Goal: Task Accomplishment & Management: Manage account settings

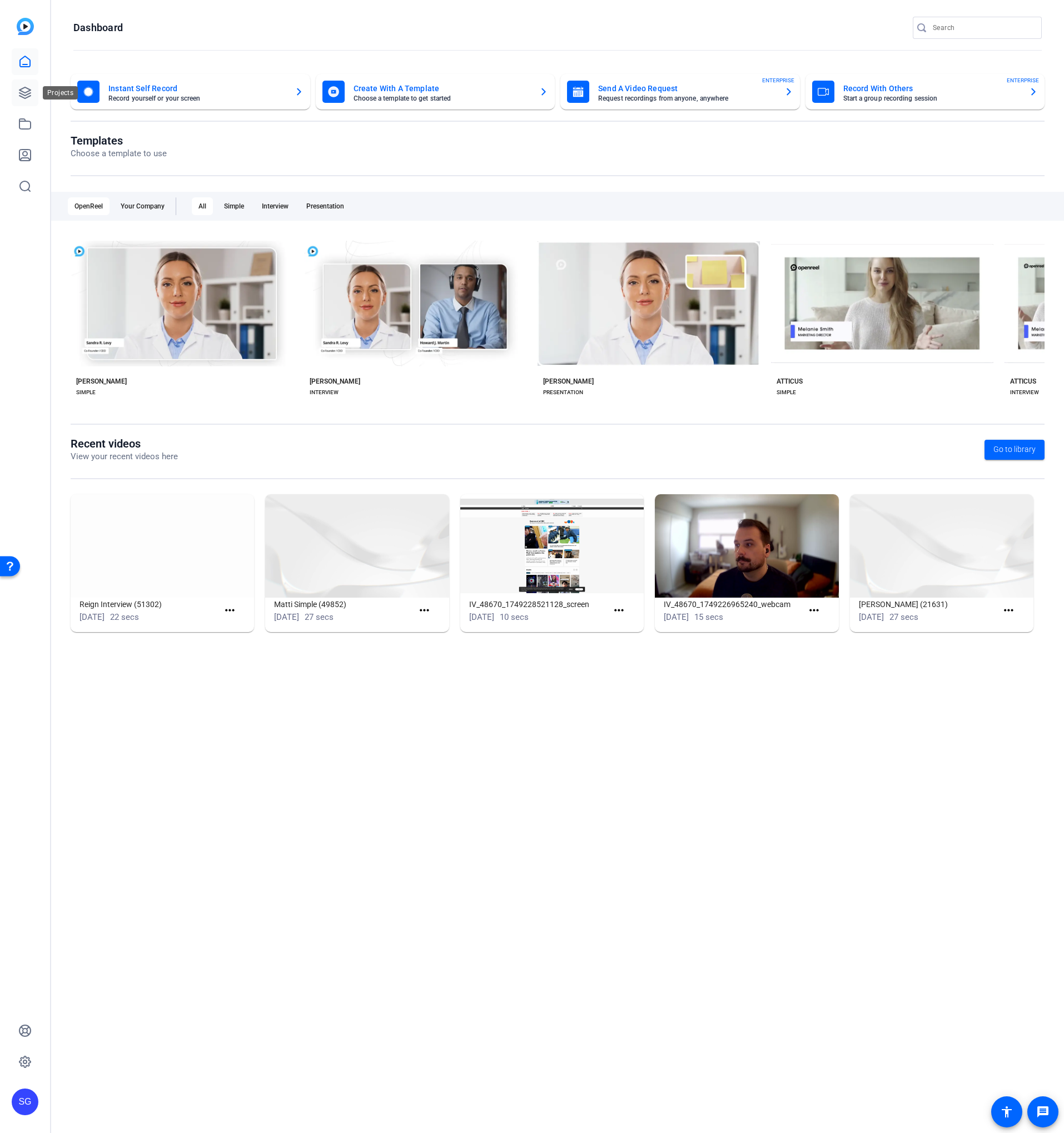
click at [29, 90] on icon at bounding box center [25, 93] width 11 height 11
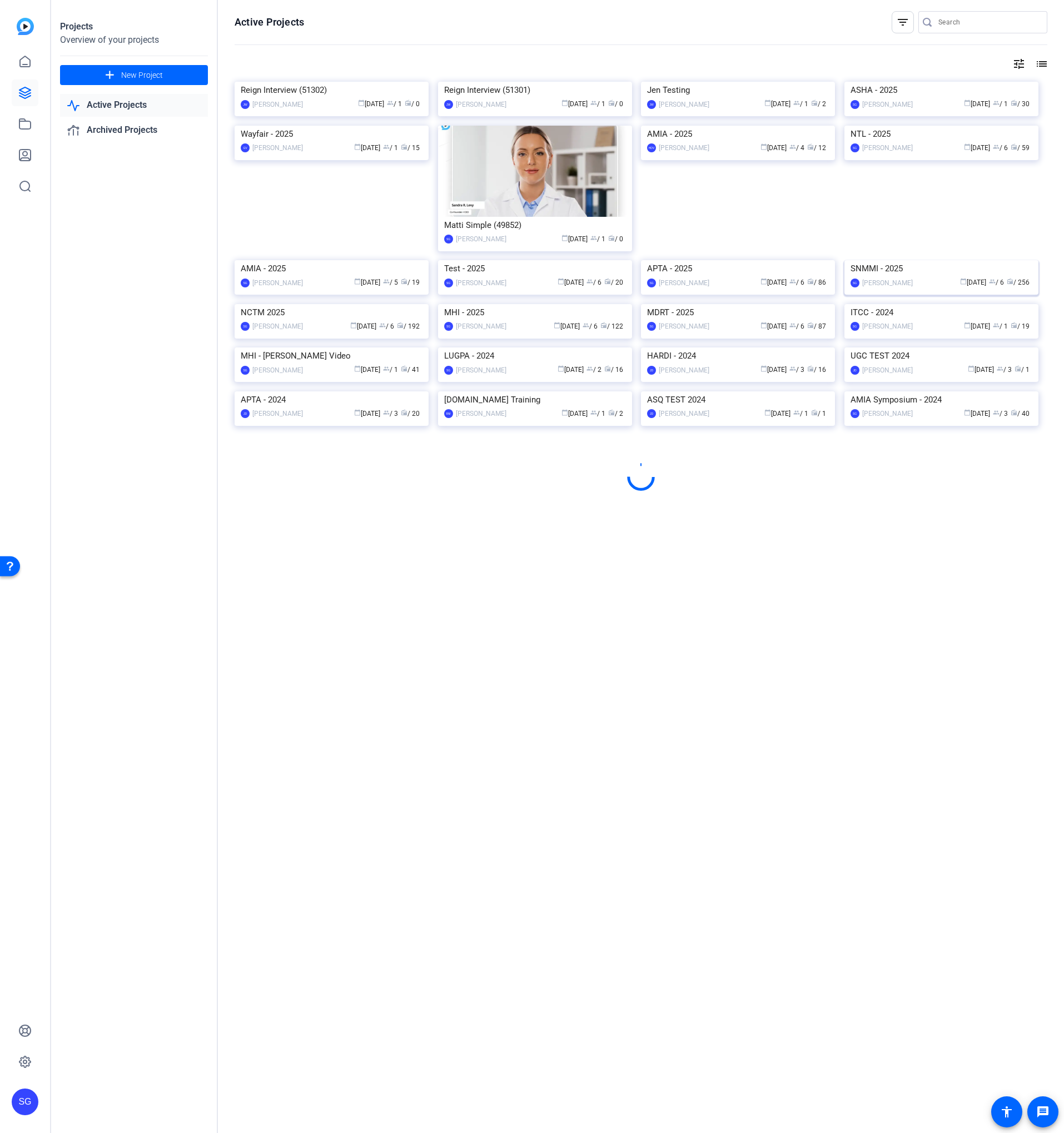
click at [907, 260] on img at bounding box center [941, 260] width 194 height 0
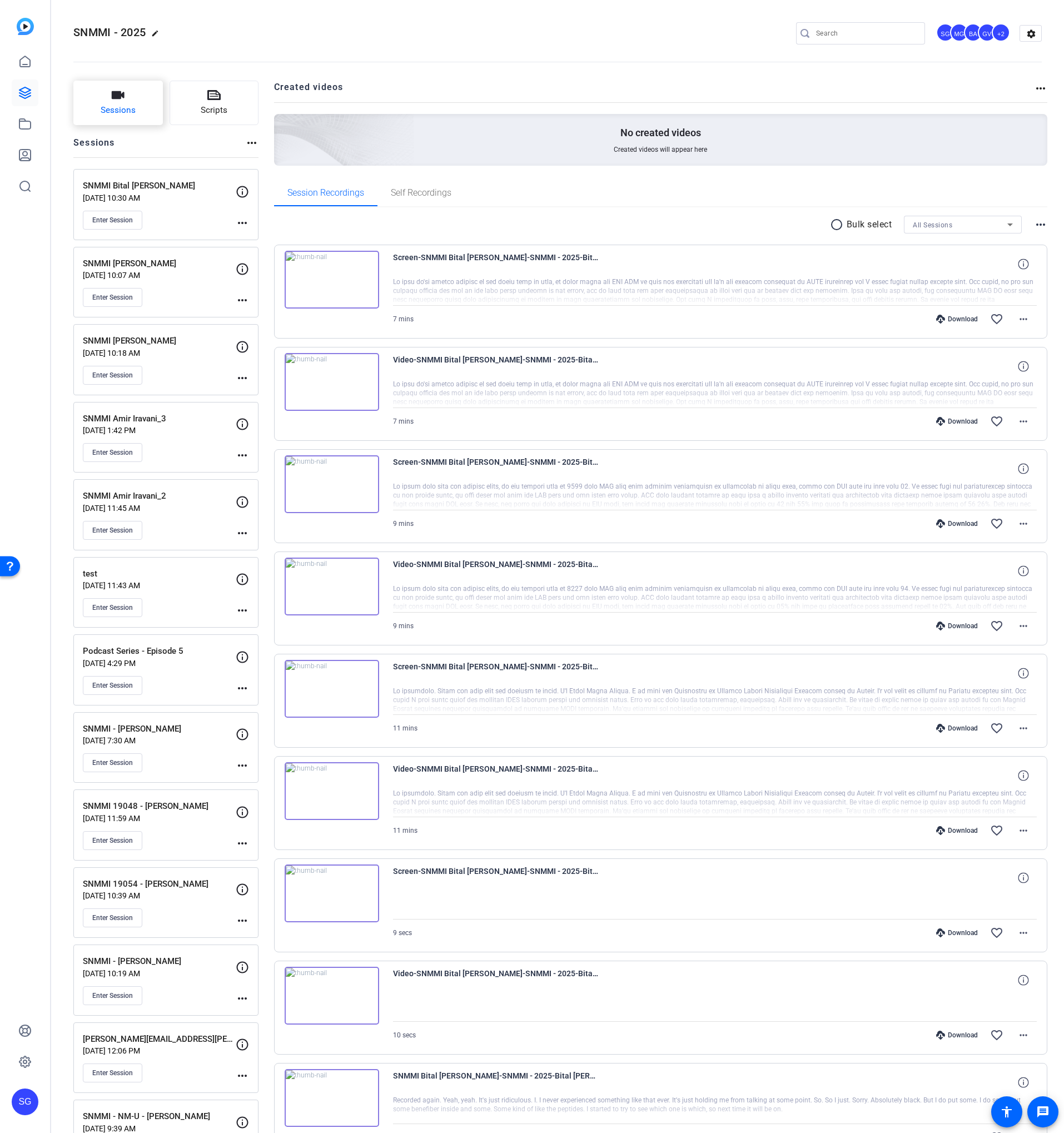
click at [126, 107] on span "Sessions" at bounding box center [118, 110] width 35 height 13
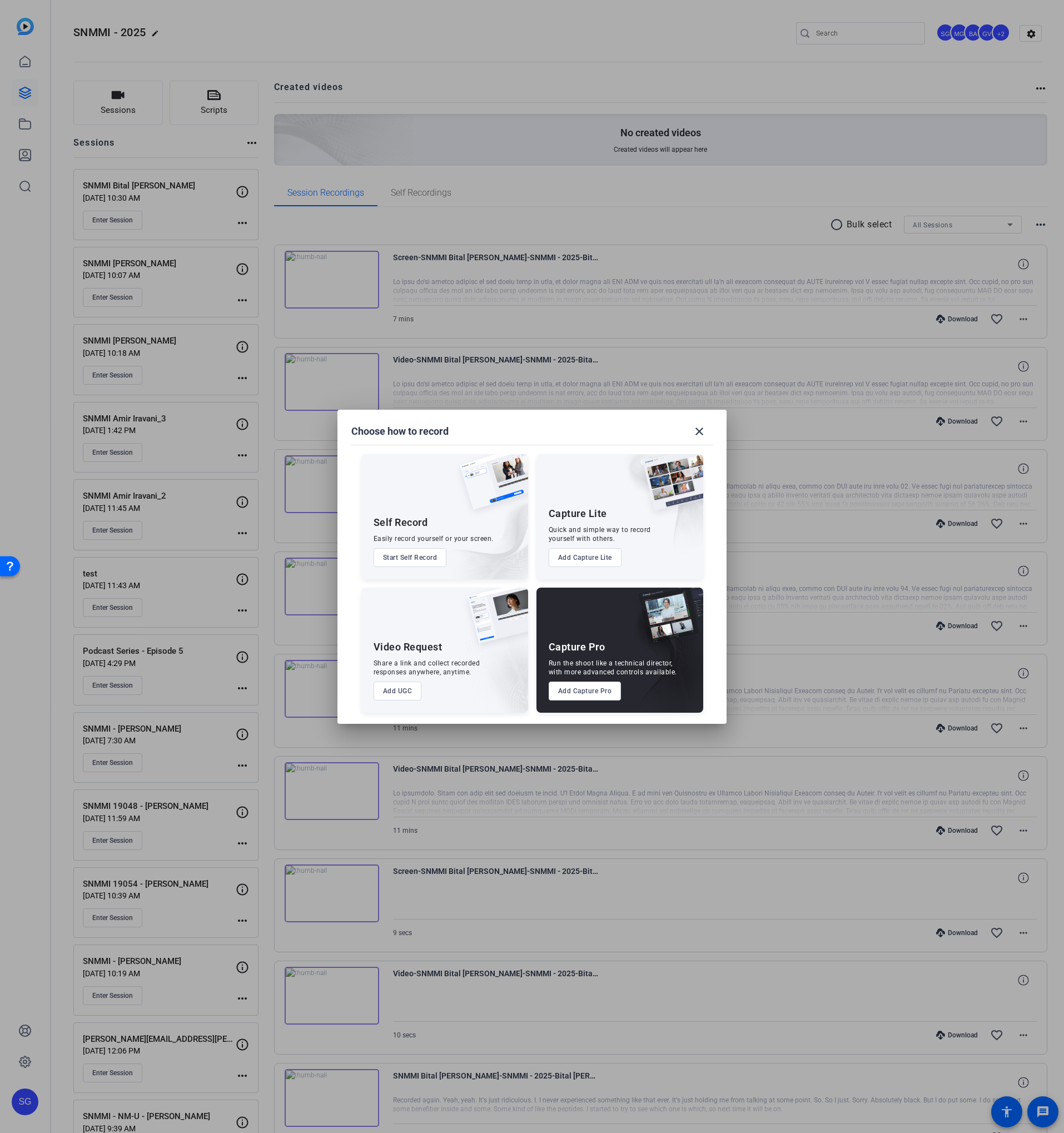
click at [566, 647] on button "Add Capture Pro" at bounding box center [585, 691] width 73 height 19
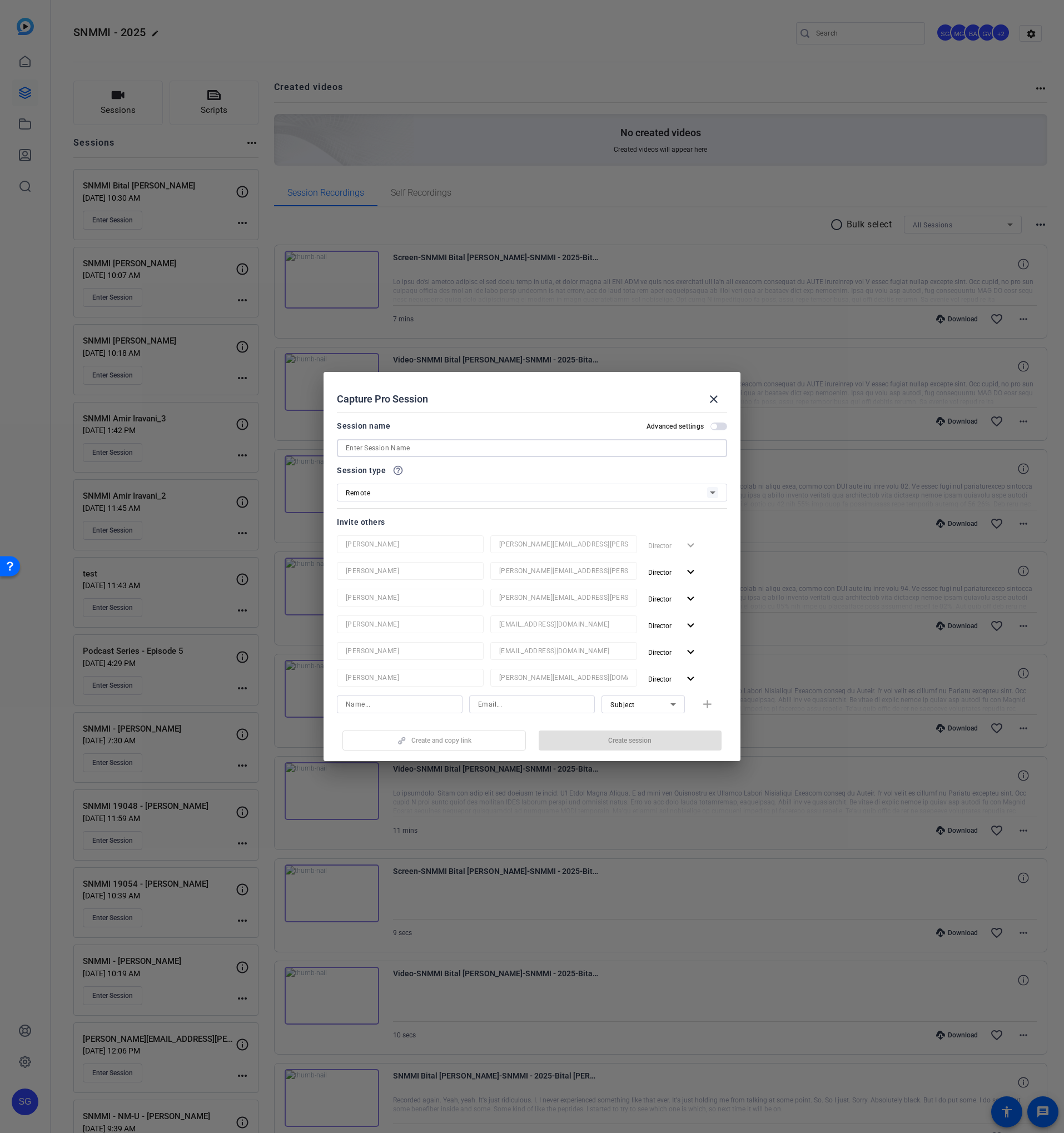
click at [358, 451] on input at bounding box center [532, 448] width 373 height 13
paste input "[PERSON_NAME]"
type input "SNMMI [PERSON_NAME]"
drag, startPoint x: 668, startPoint y: 571, endPoint x: 670, endPoint y: 577, distance: 6.3
click at [668, 571] on span "Director" at bounding box center [659, 572] width 23 height 8
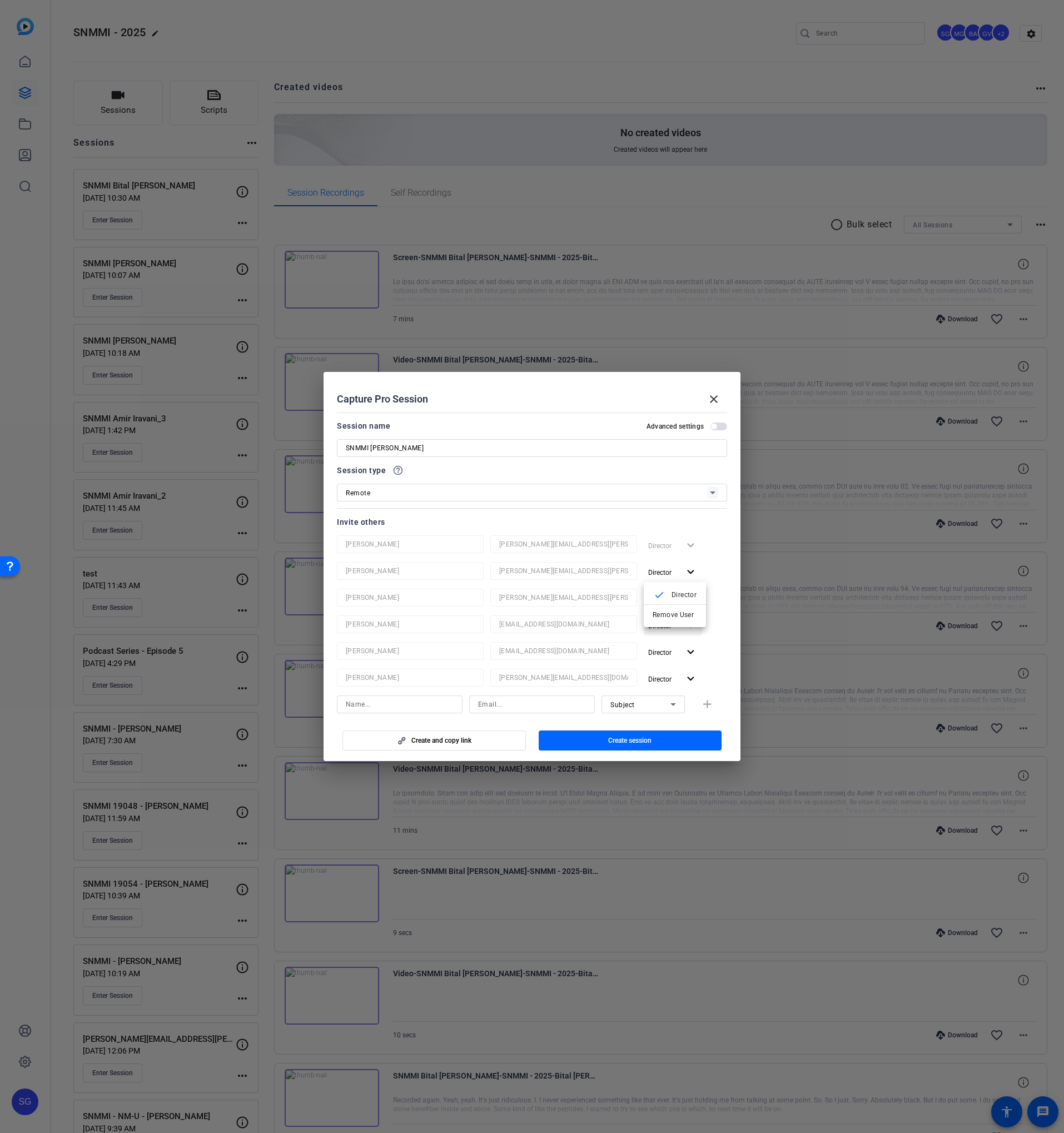
drag, startPoint x: 666, startPoint y: 610, endPoint x: 666, endPoint y: 592, distance: 18.0
click at [666, 609] on span "Remove User" at bounding box center [674, 615] width 45 height 13
click at [665, 577] on span "Director" at bounding box center [663, 572] width 31 height 13
drag, startPoint x: 664, startPoint y: 608, endPoint x: 663, endPoint y: 583, distance: 25.0
click at [664, 608] on span "Remove User" at bounding box center [674, 615] width 45 height 13
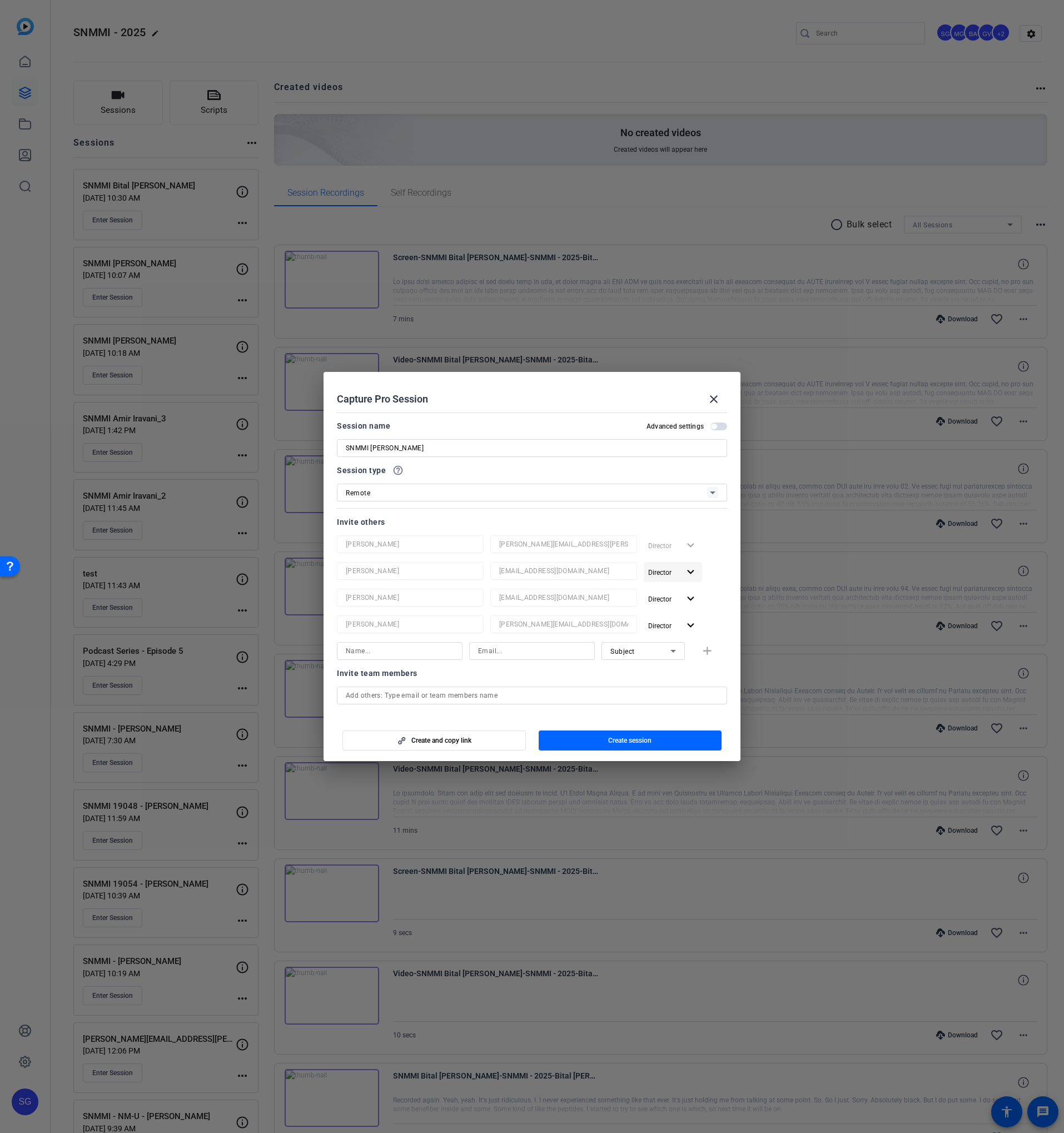
click at [663, 581] on span "button" at bounding box center [672, 572] width 58 height 27
drag, startPoint x: 658, startPoint y: 607, endPoint x: 663, endPoint y: 580, distance: 27.5
click at [658, 607] on button "Remove User" at bounding box center [674, 615] width 63 height 20
click at [662, 580] on span "button" at bounding box center [672, 572] width 58 height 27
click at [658, 608] on button "Remove User" at bounding box center [674, 615] width 63 height 20
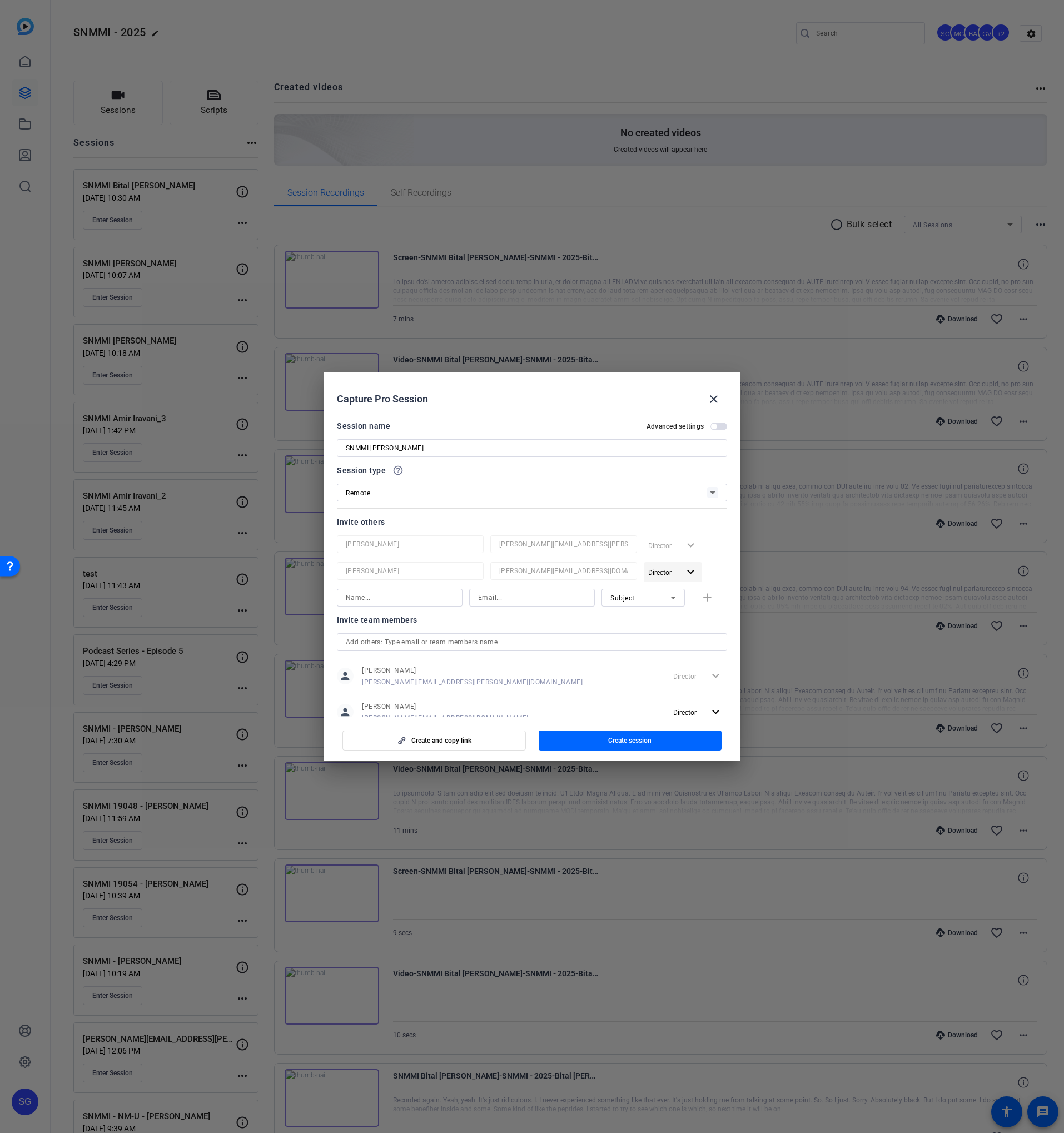
click at [658, 571] on span "Director" at bounding box center [659, 572] width 23 height 8
click at [657, 608] on span "Remove User" at bounding box center [674, 615] width 45 height 13
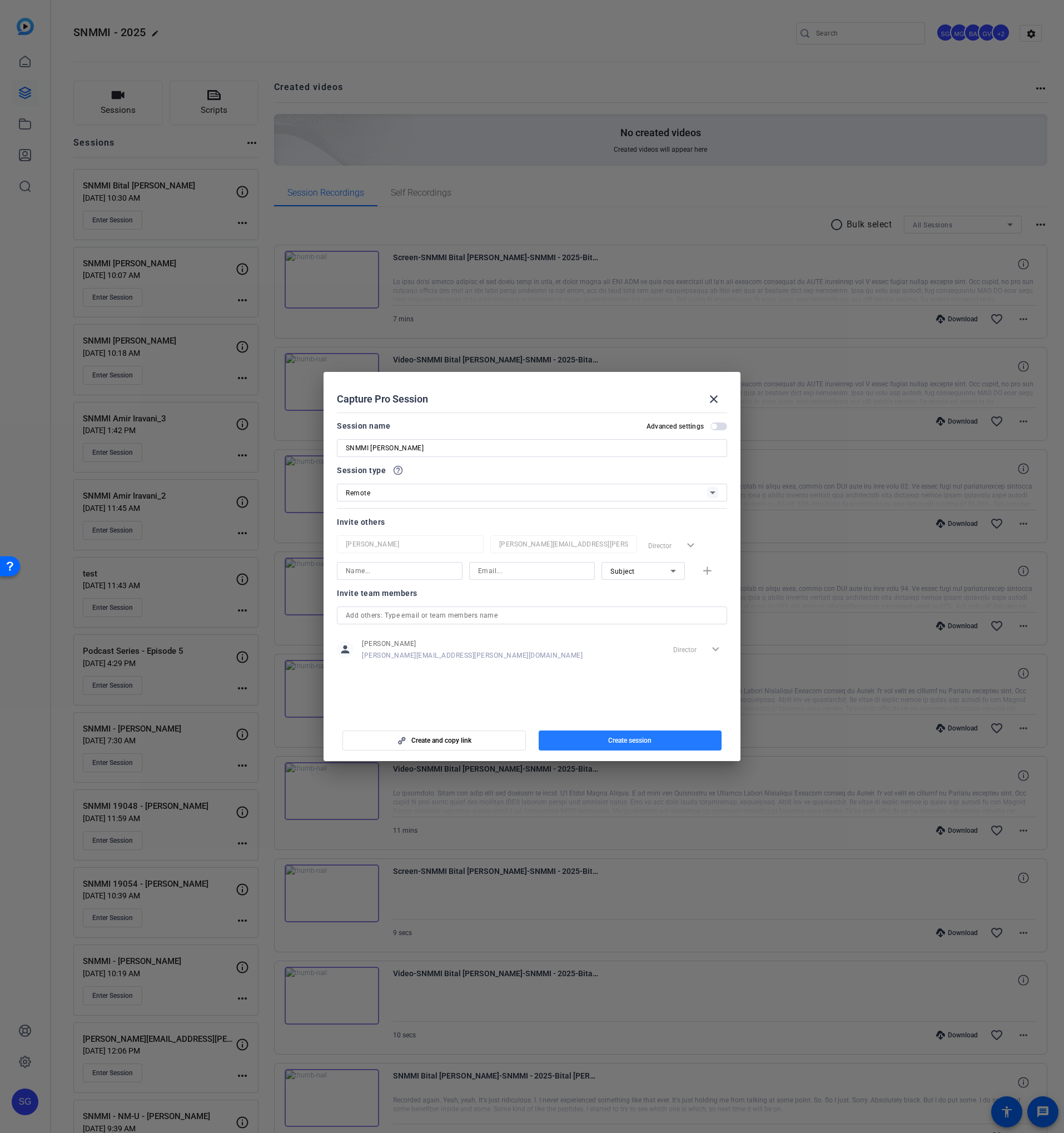
click at [653, 647] on span "button" at bounding box center [630, 741] width 183 height 27
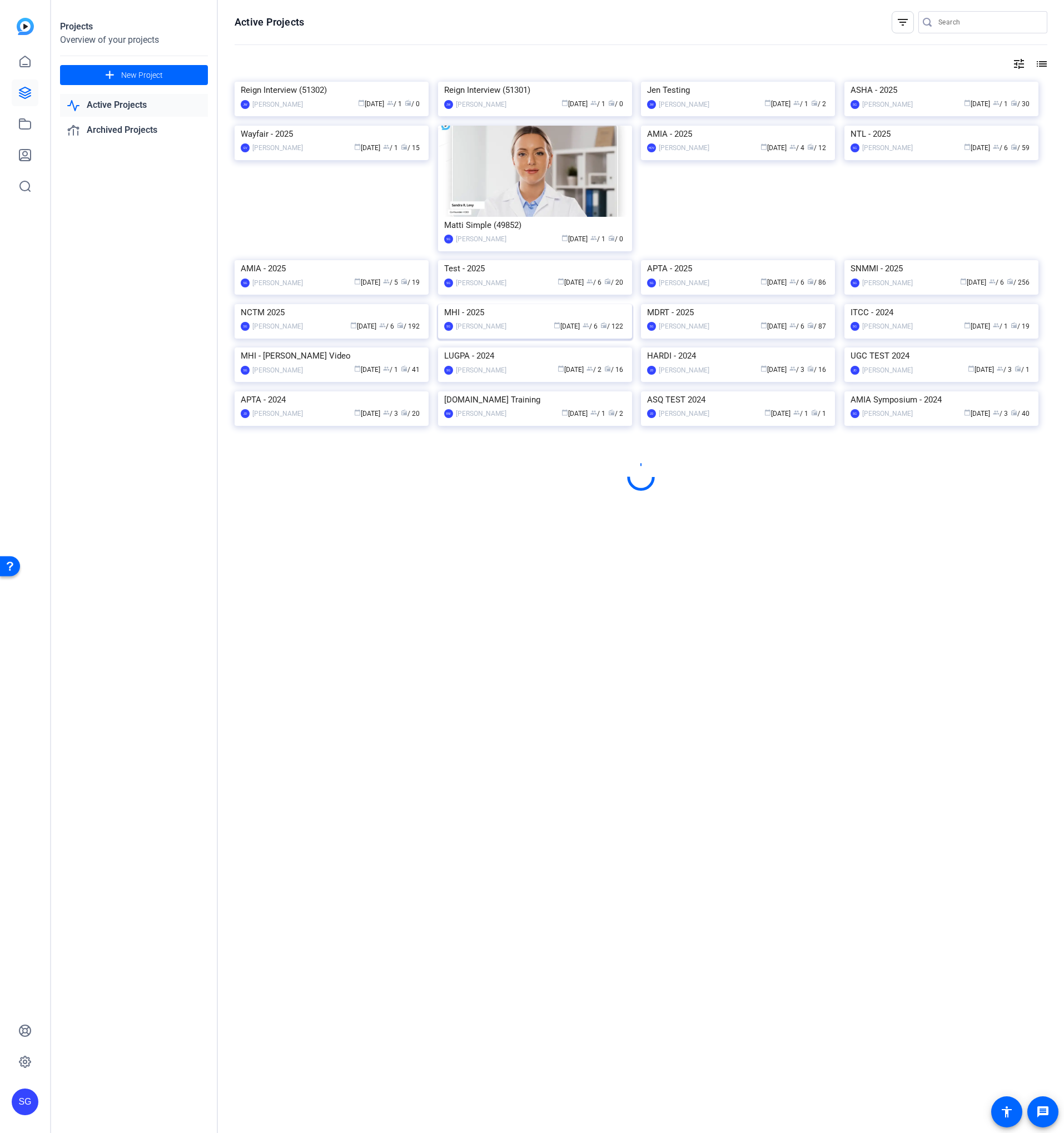
click at [515, 304] on img at bounding box center [534, 304] width 194 height 0
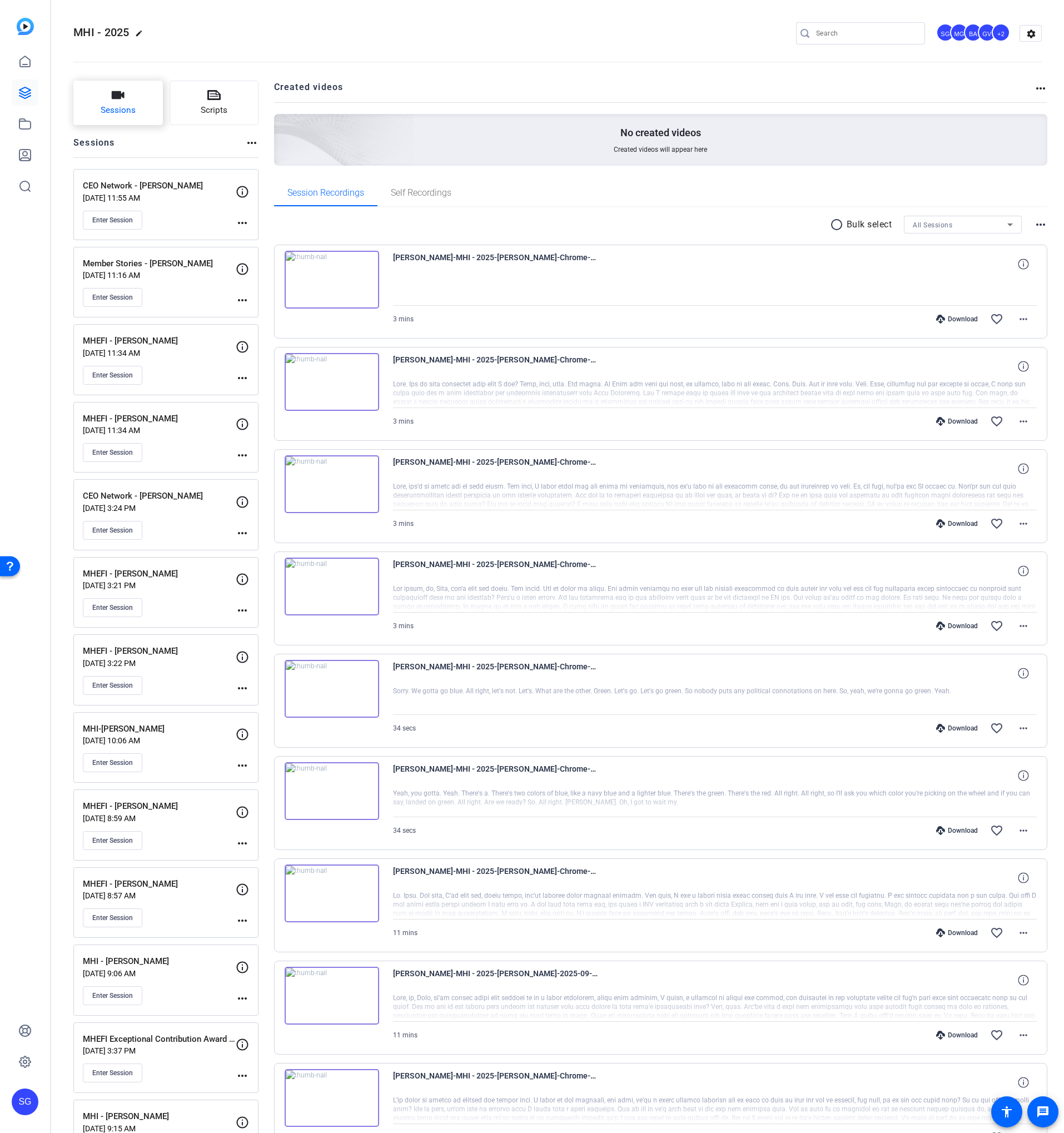
click at [132, 106] on span "Sessions" at bounding box center [118, 110] width 35 height 13
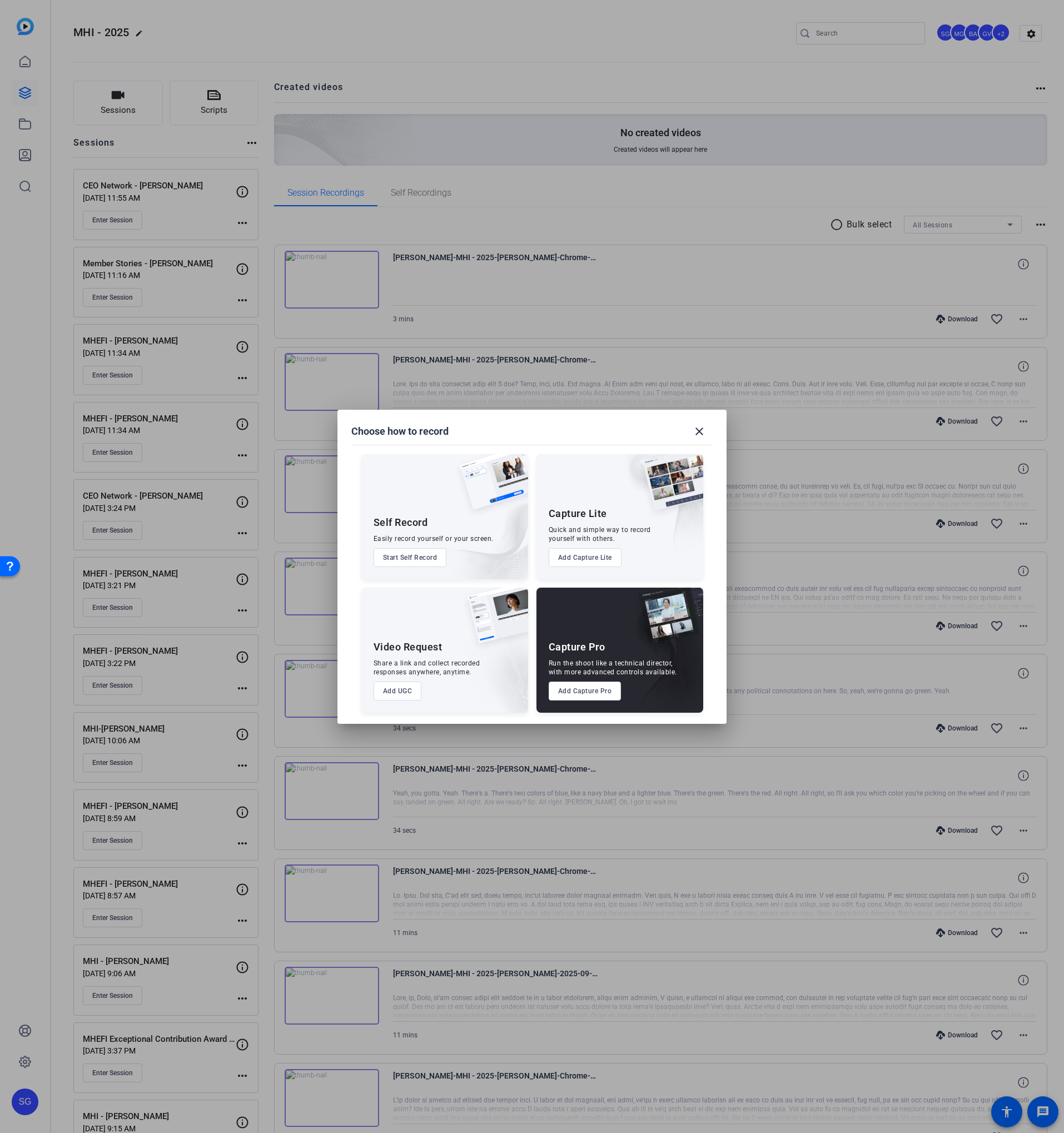
click at [586, 647] on button "Add Capture Pro" at bounding box center [585, 691] width 73 height 19
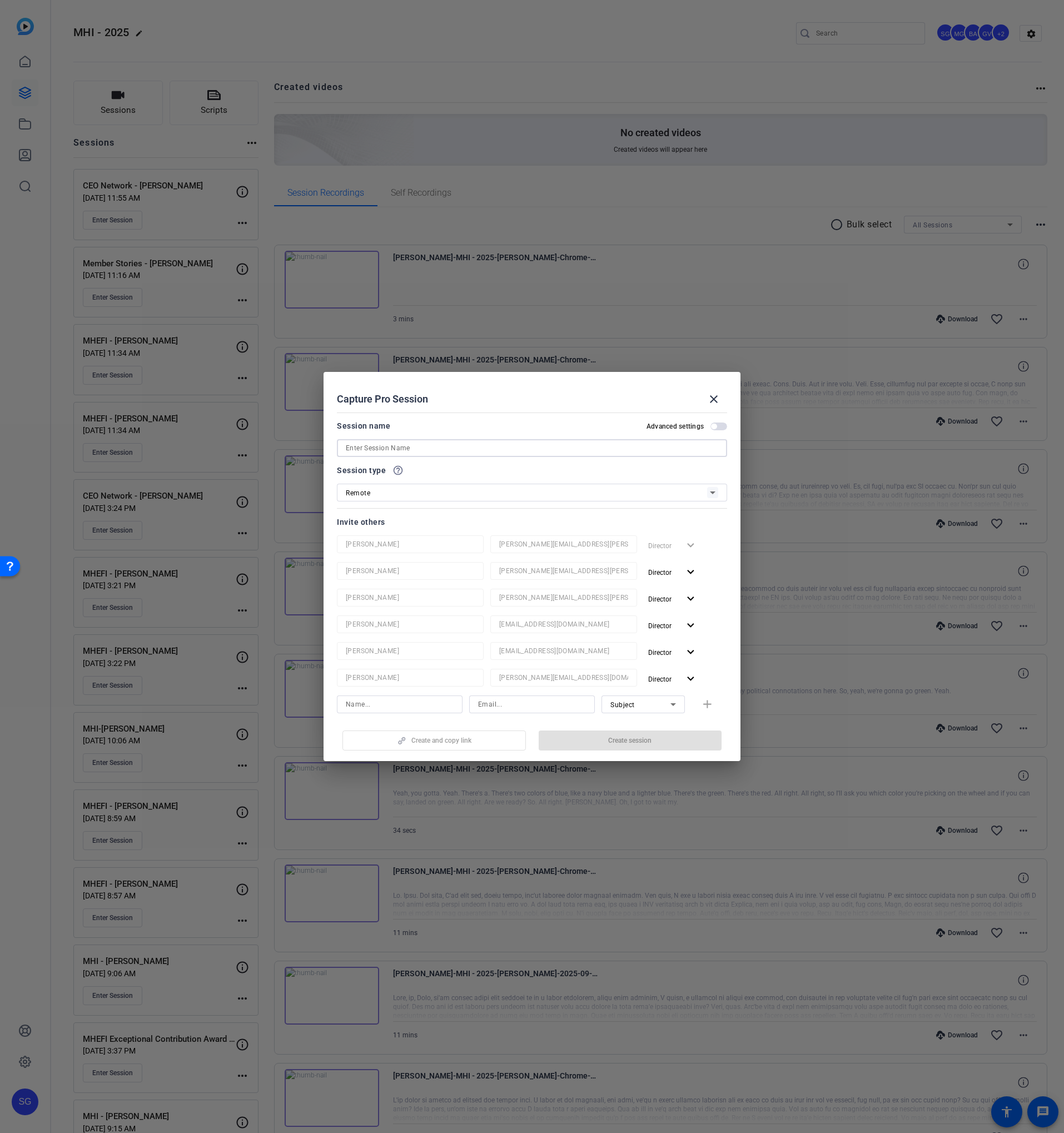
click at [390, 446] on input at bounding box center [532, 448] width 373 height 13
paste input "MHI Board Accomplishments Video Interview with [PERSON_NAME]"
click at [353, 445] on input "MHI Board Accomplishments Video Interview with [PERSON_NAME]" at bounding box center [532, 448] width 373 height 13
click at [431, 447] on input "Board Accomplishments Video Interview with [PERSON_NAME]" at bounding box center [532, 448] width 373 height 13
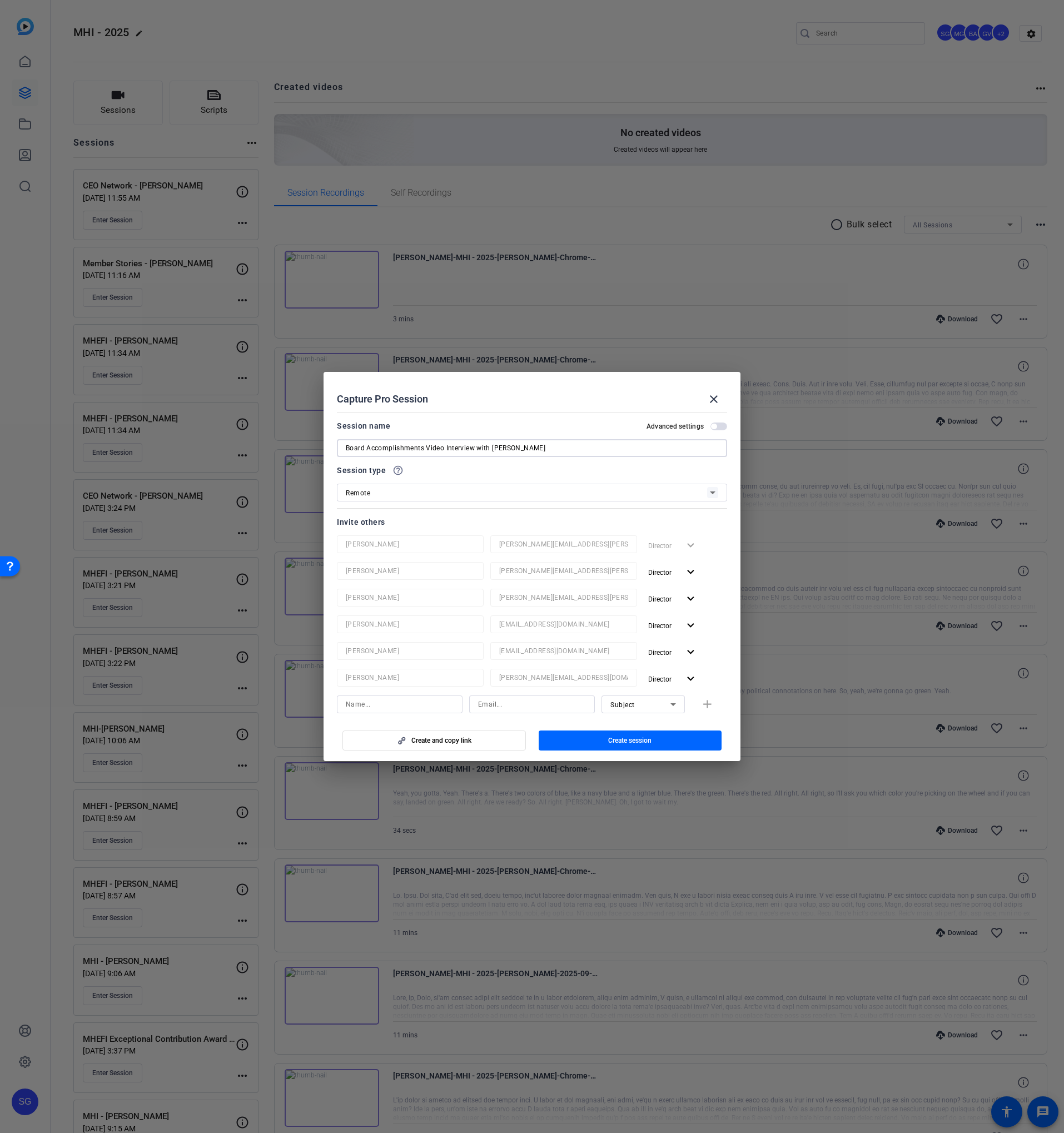
drag, startPoint x: 431, startPoint y: 447, endPoint x: 486, endPoint y: 474, distance: 61.3
click at [486, 447] on input "Board Accomplishments Video Interview with [PERSON_NAME]" at bounding box center [532, 448] width 373 height 13
type input "Board Accomplishments [PERSON_NAME]"
drag, startPoint x: 632, startPoint y: 744, endPoint x: 614, endPoint y: 737, distance: 19.3
click at [632, 647] on span "Create session" at bounding box center [630, 741] width 44 height 9
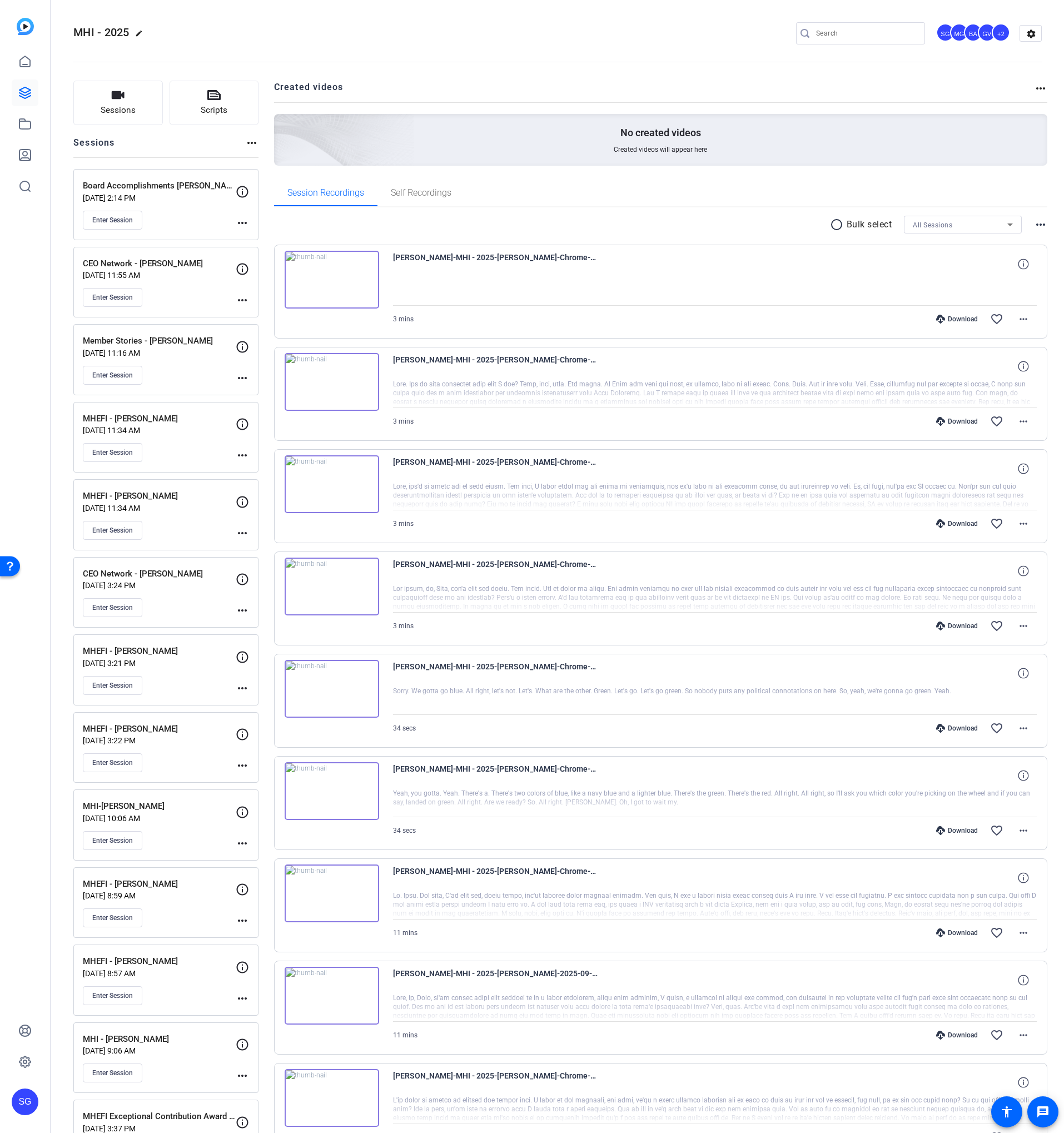
click at [235, 219] on div "Enter Session" at bounding box center [159, 220] width 153 height 19
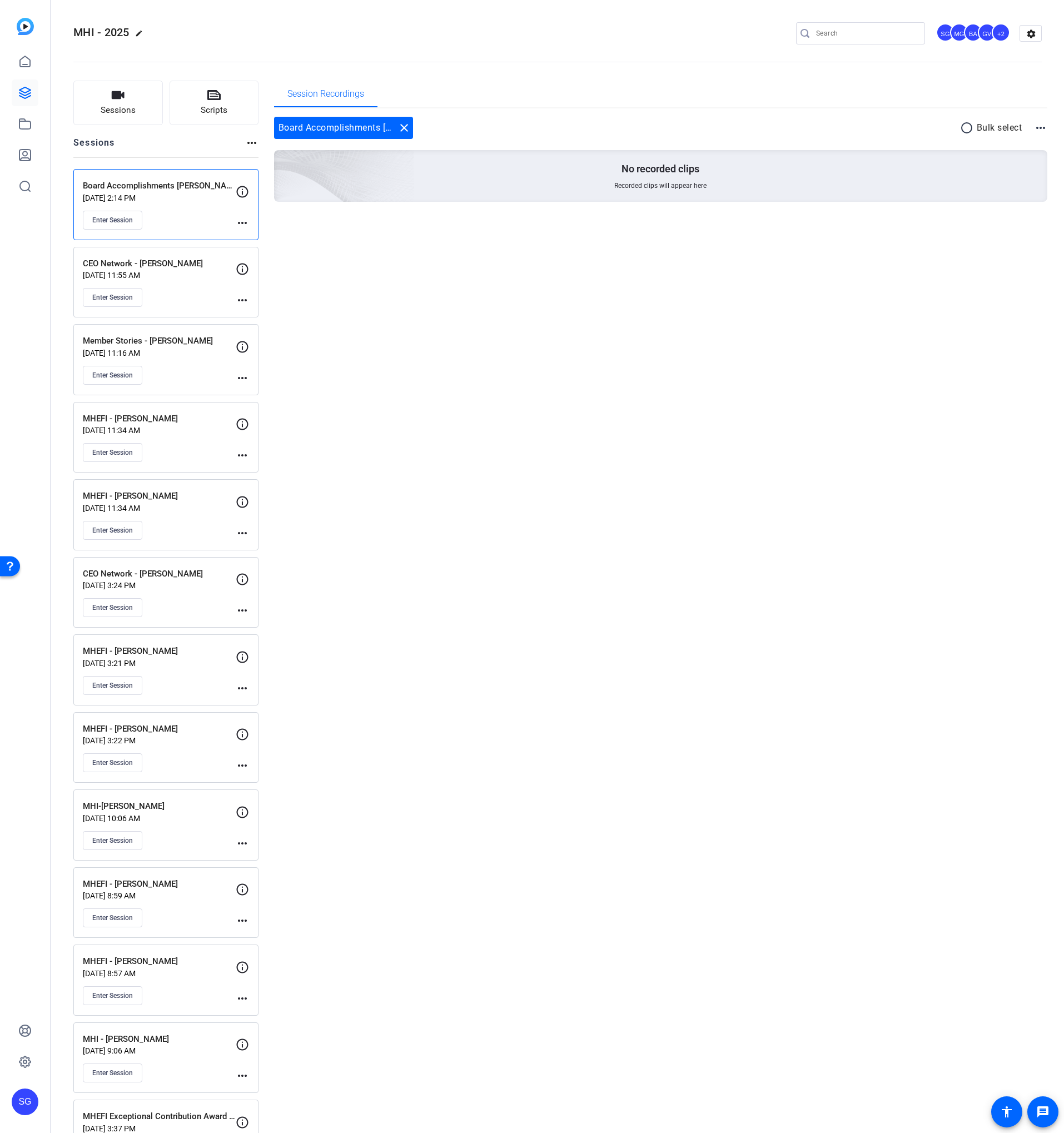
click at [242, 222] on mat-icon "more_horiz" at bounding box center [242, 222] width 13 height 13
drag, startPoint x: 265, startPoint y: 239, endPoint x: 458, endPoint y: 324, distance: 210.9
click at [267, 238] on span "Edit Session" at bounding box center [270, 239] width 51 height 13
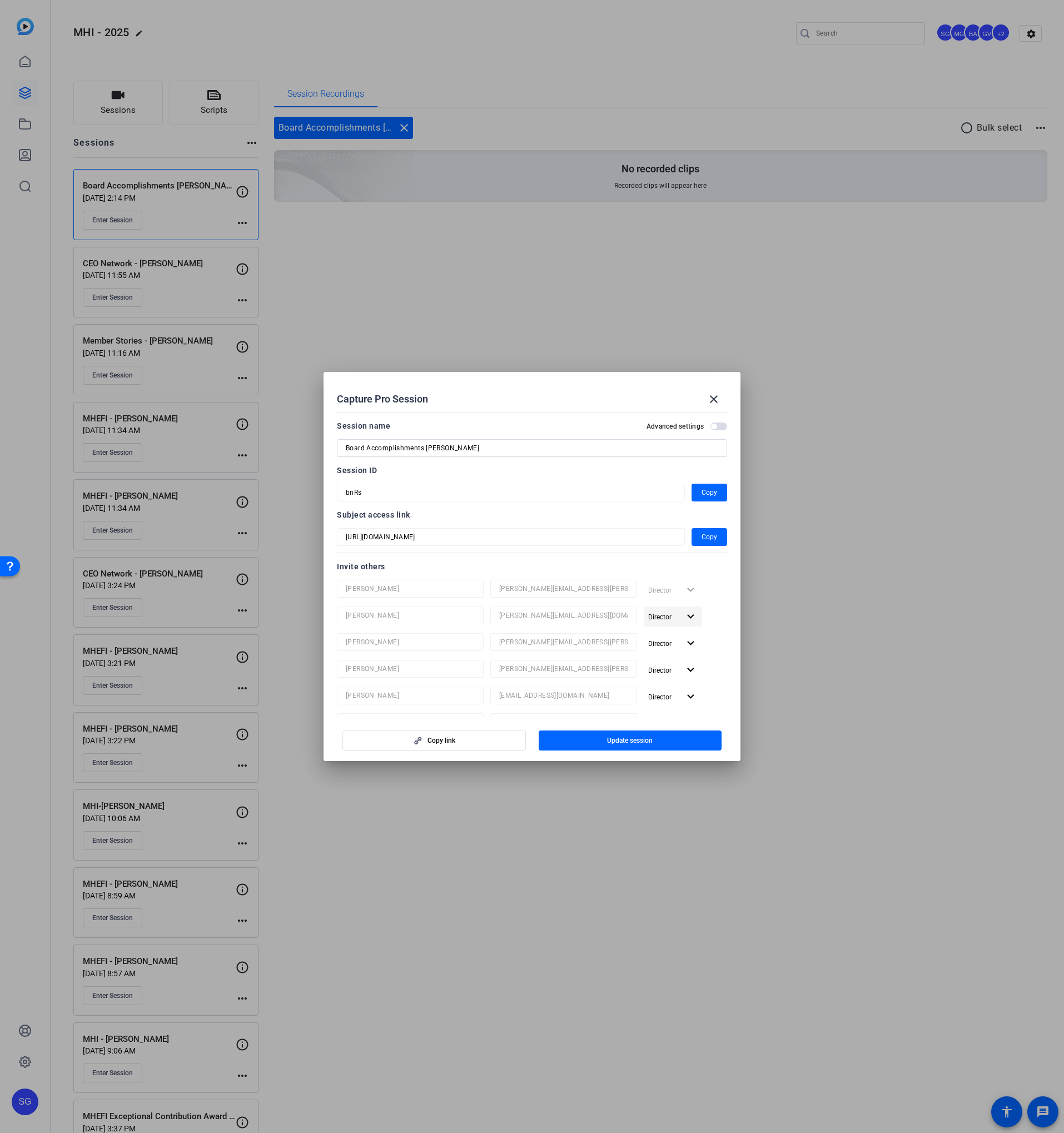
click at [684, 617] on mat-icon "expand_more" at bounding box center [691, 617] width 14 height 14
click at [668, 647] on span "Remove User" at bounding box center [673, 659] width 41 height 8
click at [672, 629] on span "button" at bounding box center [672, 617] width 58 height 27
click at [666, 647] on span "Remove User" at bounding box center [673, 659] width 41 height 8
click at [667, 625] on span "button" at bounding box center [672, 617] width 58 height 27
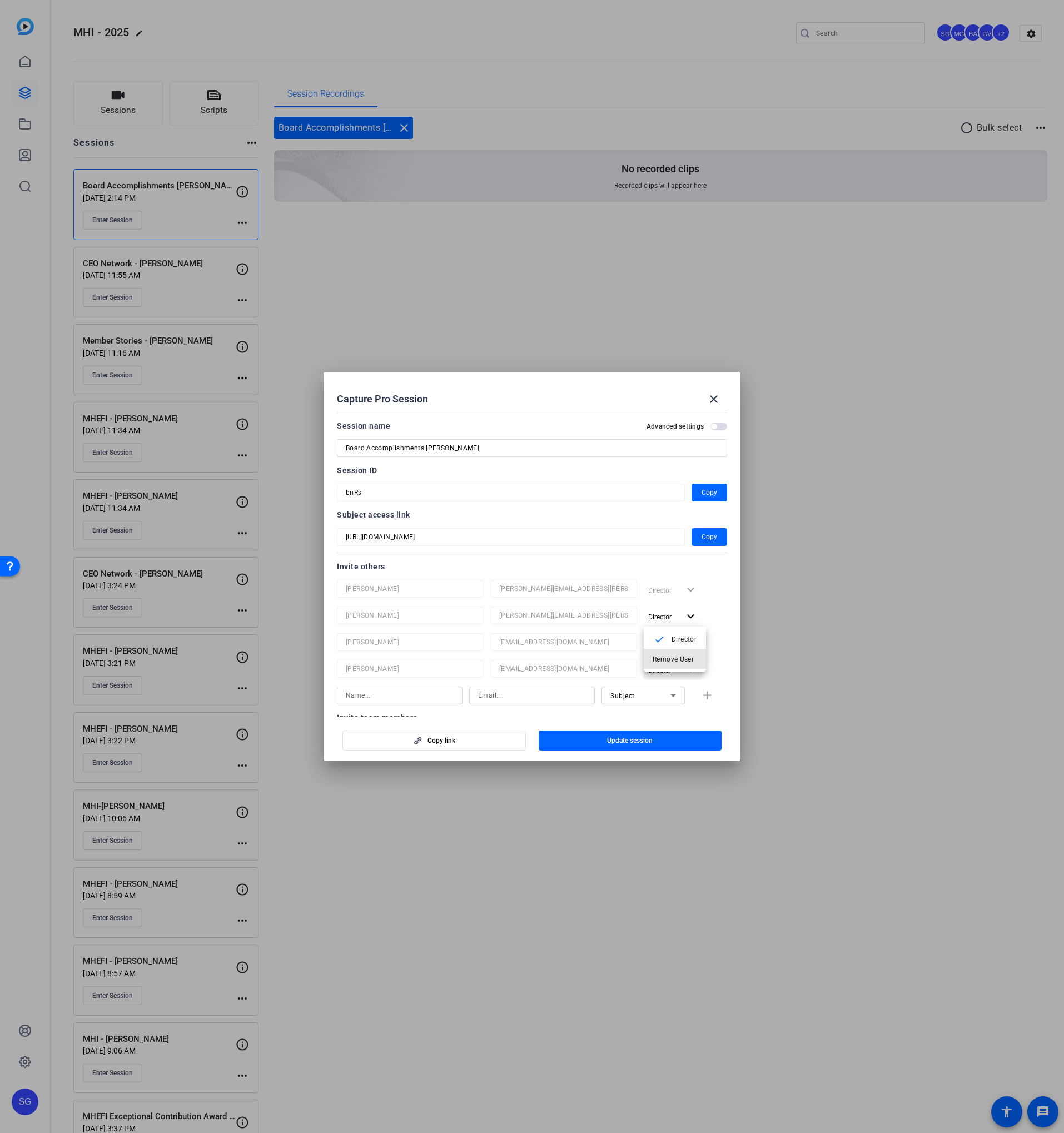
click at [659, 647] on button "Remove User" at bounding box center [674, 659] width 63 height 20
click at [662, 619] on span "Director" at bounding box center [659, 617] width 23 height 8
drag, startPoint x: 661, startPoint y: 652, endPoint x: 660, endPoint y: 620, distance: 32.0
click at [661, 647] on span "Remove User" at bounding box center [674, 659] width 45 height 13
click at [660, 617] on span "Director" at bounding box center [659, 617] width 23 height 8
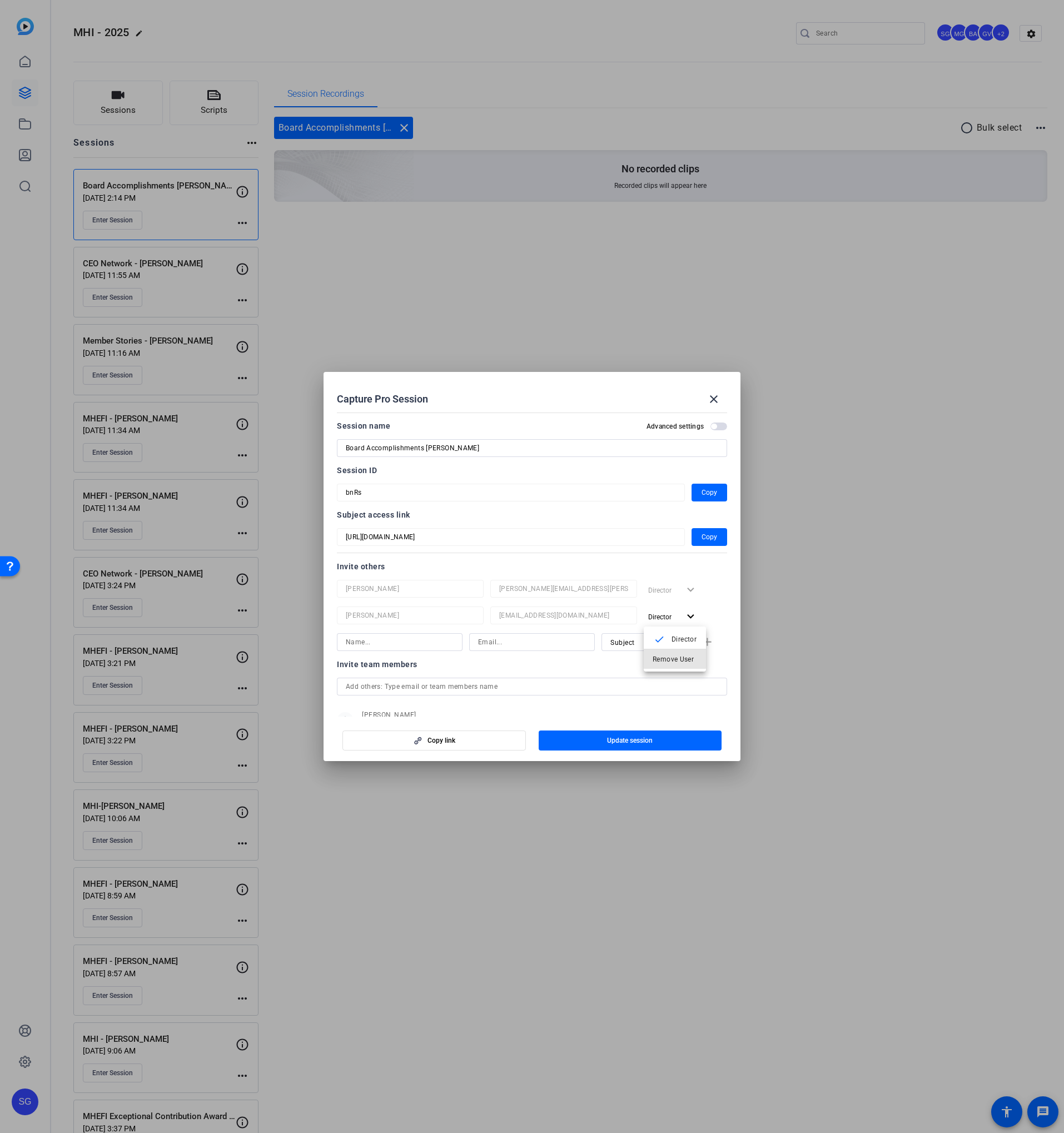
click at [659, 647] on span "Remove User" at bounding box center [673, 659] width 41 height 8
click at [616, 647] on span "Update session" at bounding box center [629, 741] width 46 height 9
